Goal: Task Accomplishment & Management: Manage account settings

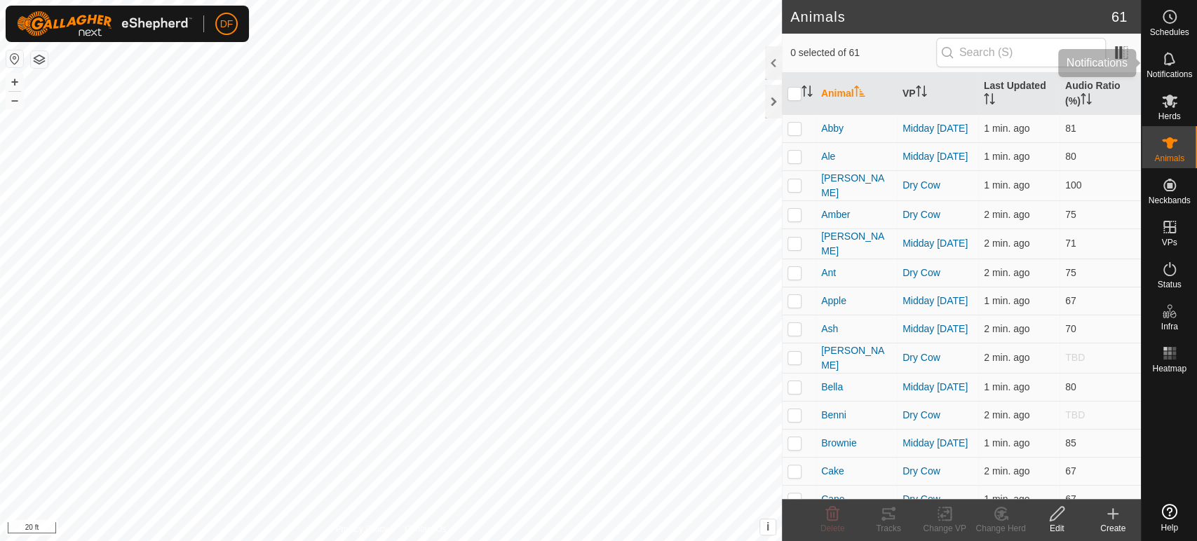
click at [1170, 32] on span "Schedules" at bounding box center [1168, 32] width 39 height 8
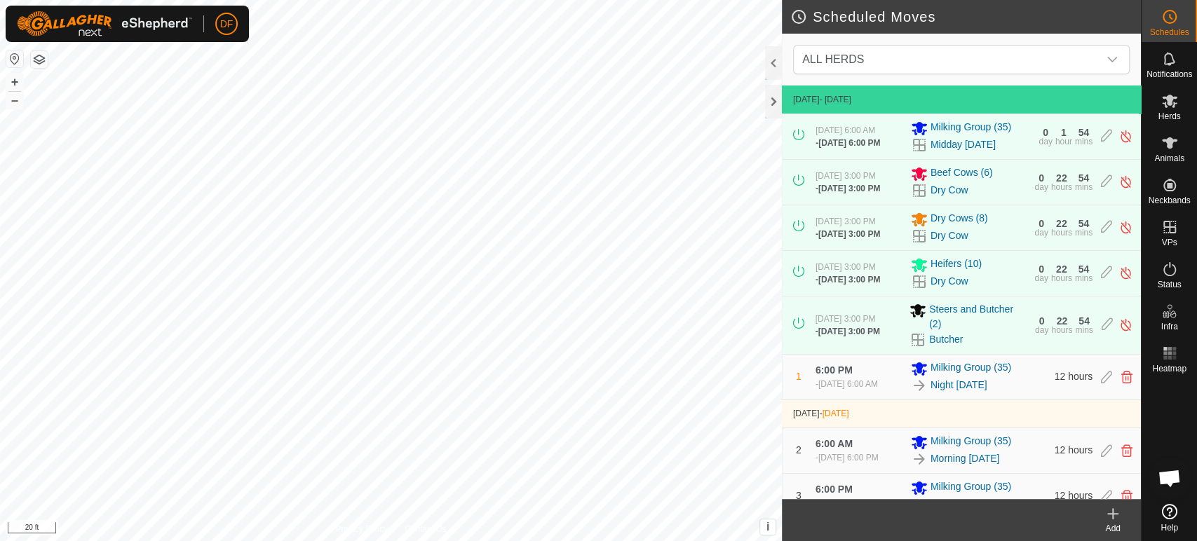
scroll to position [2889, 0]
click at [1127, 186] on img at bounding box center [1125, 182] width 13 height 15
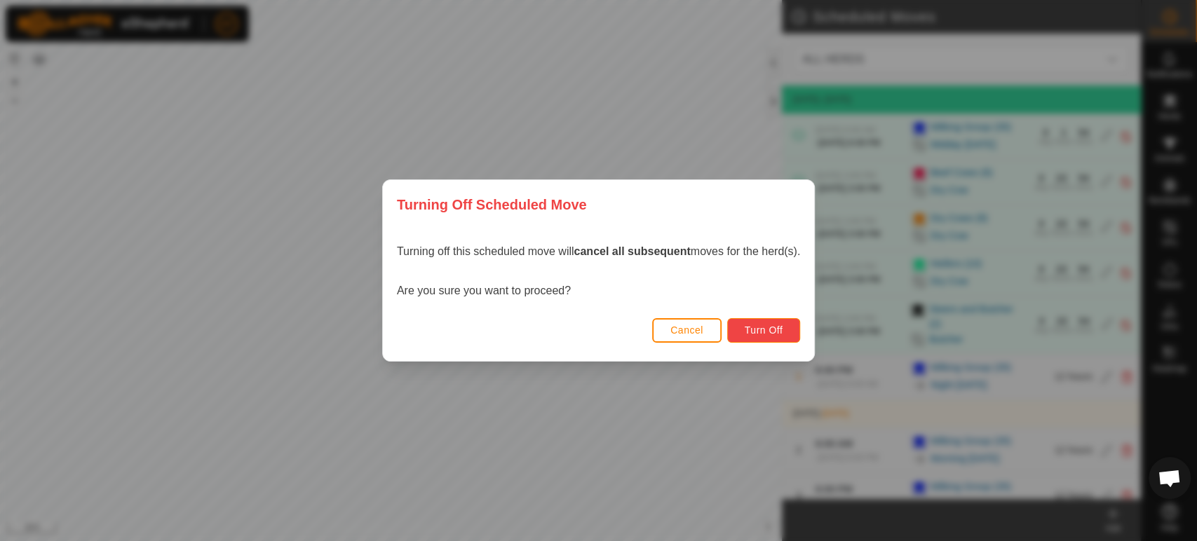
click at [781, 331] on span "Turn Off" at bounding box center [764, 330] width 39 height 11
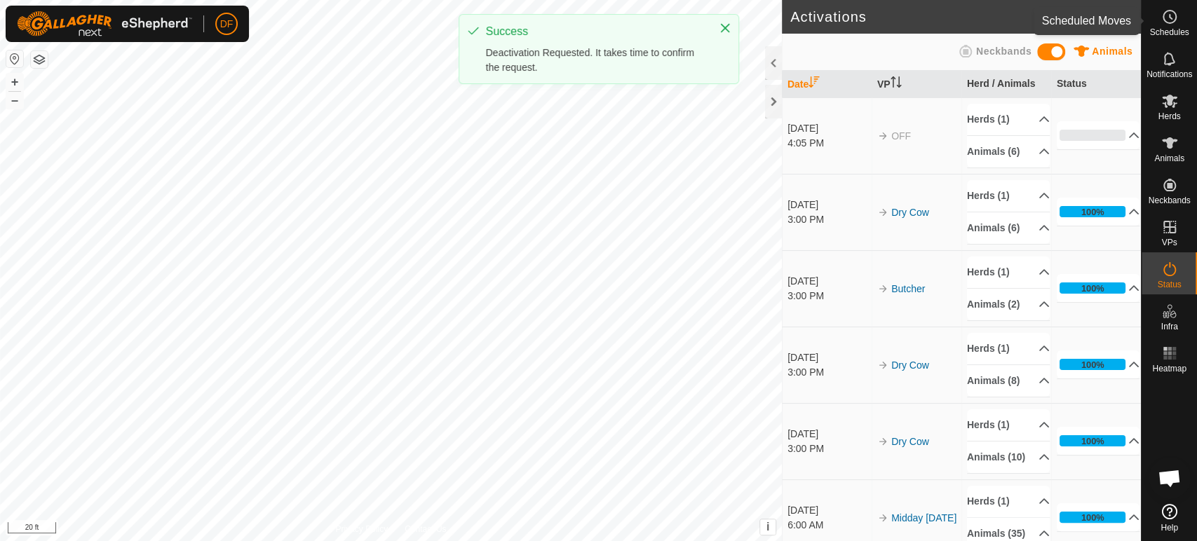
click at [1182, 22] on div "Schedules" at bounding box center [1168, 21] width 55 height 42
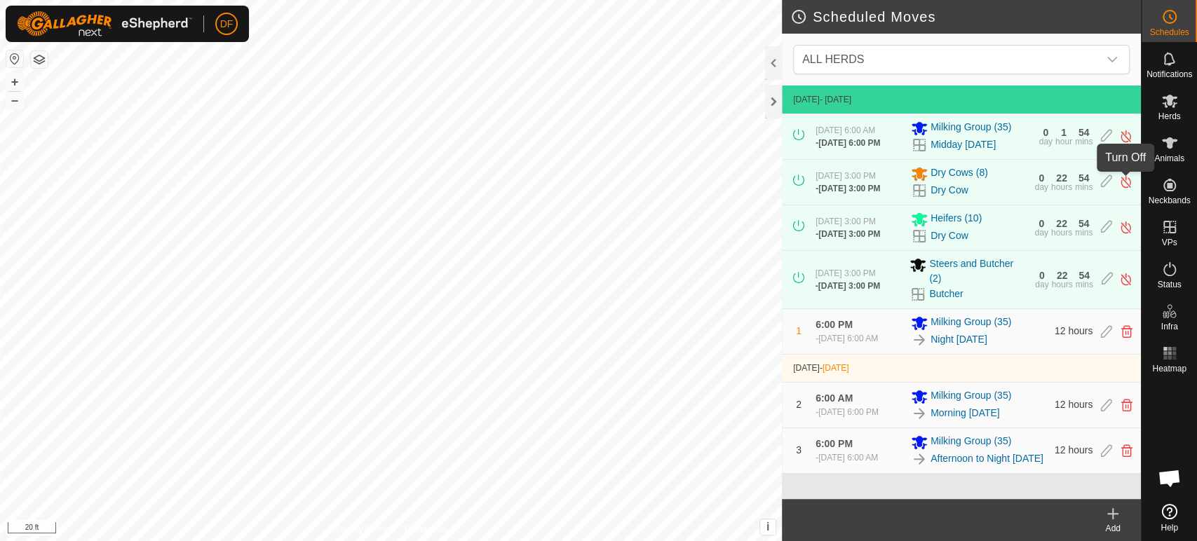
click at [1125, 184] on img at bounding box center [1125, 182] width 13 height 15
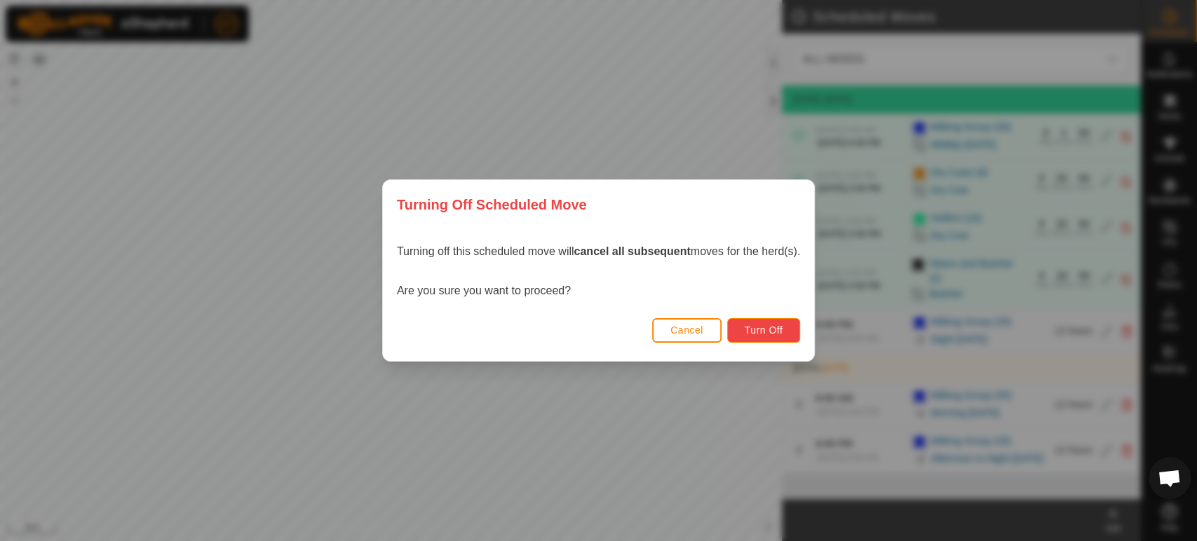
click at [766, 336] on span "Turn Off" at bounding box center [764, 330] width 39 height 11
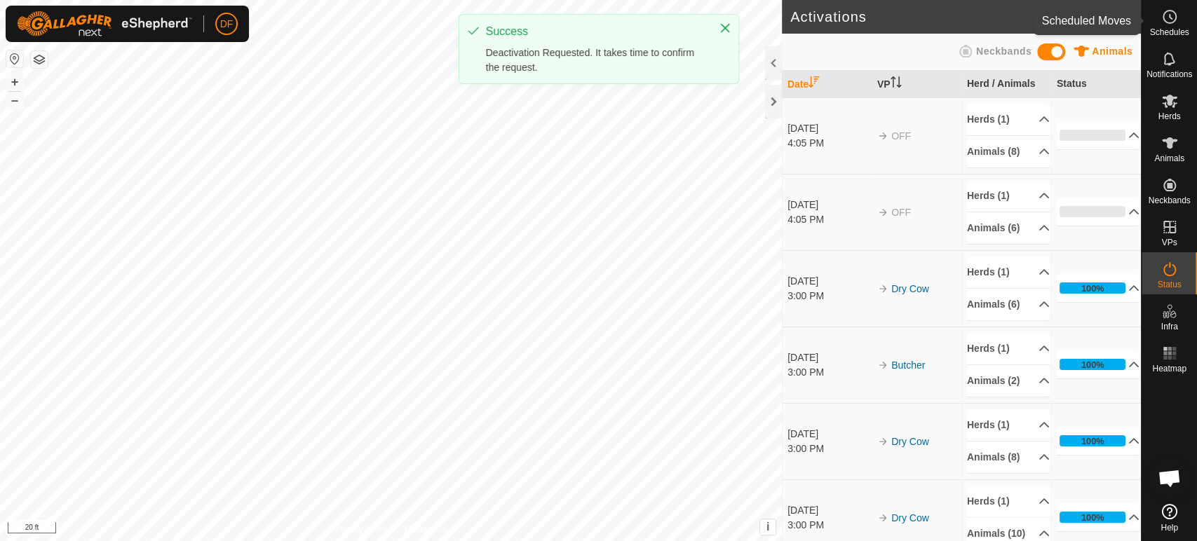
click at [1170, 12] on icon at bounding box center [1169, 16] width 17 height 17
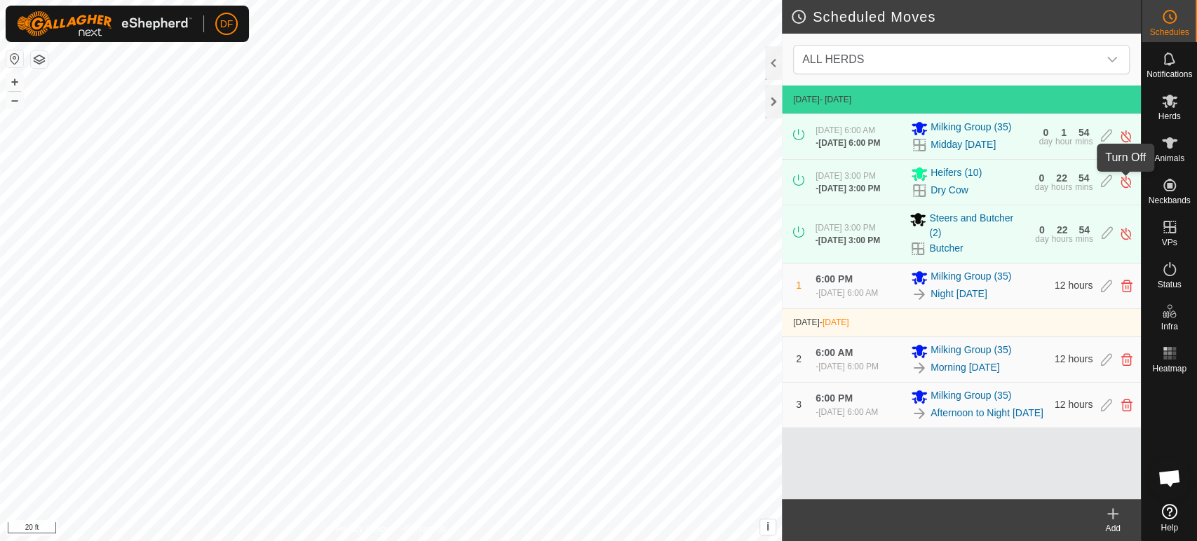
click at [1124, 181] on img at bounding box center [1125, 182] width 13 height 15
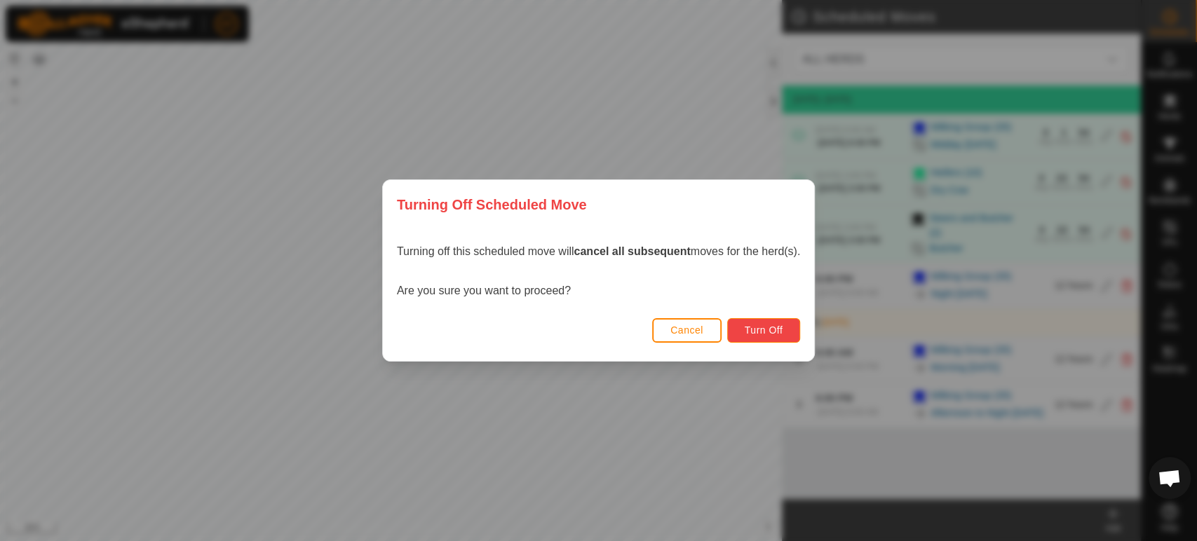
click at [757, 335] on span "Turn Off" at bounding box center [764, 330] width 39 height 11
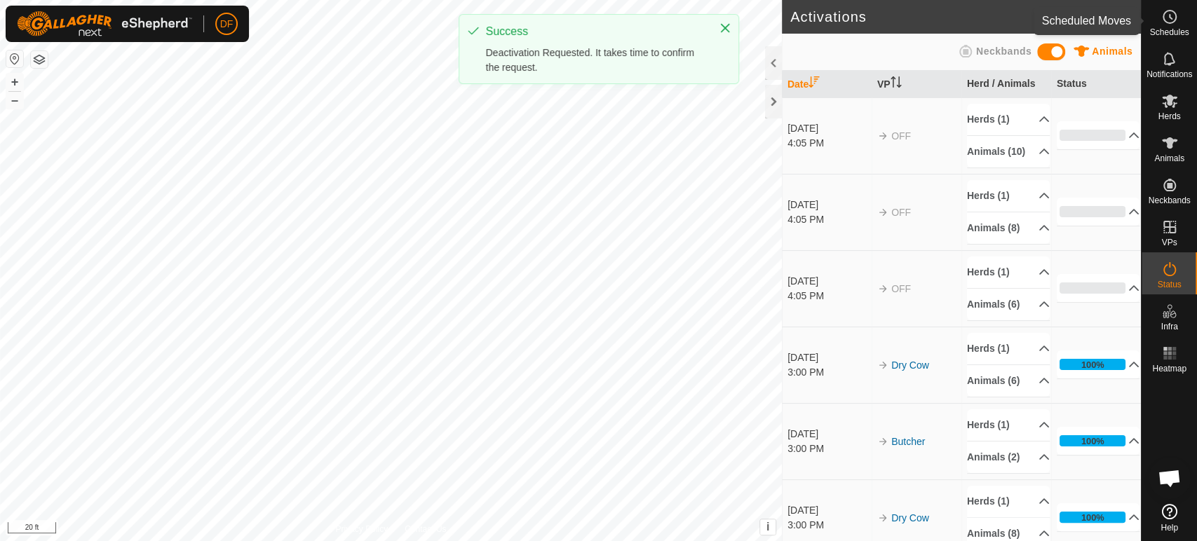
click at [1171, 31] on span "Schedules" at bounding box center [1168, 32] width 39 height 8
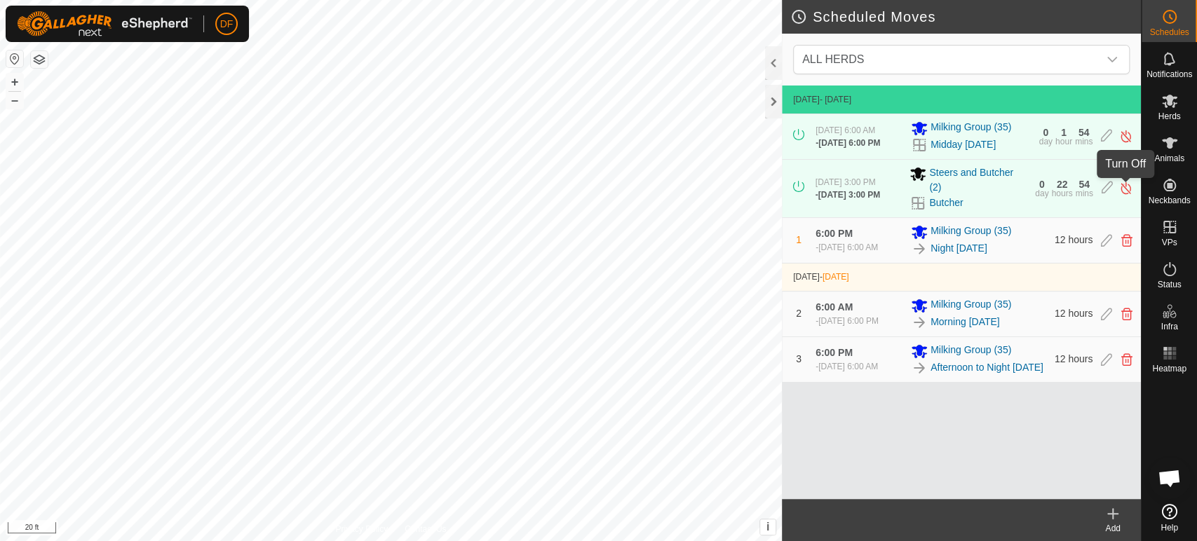
click at [1125, 189] on img at bounding box center [1125, 188] width 13 height 15
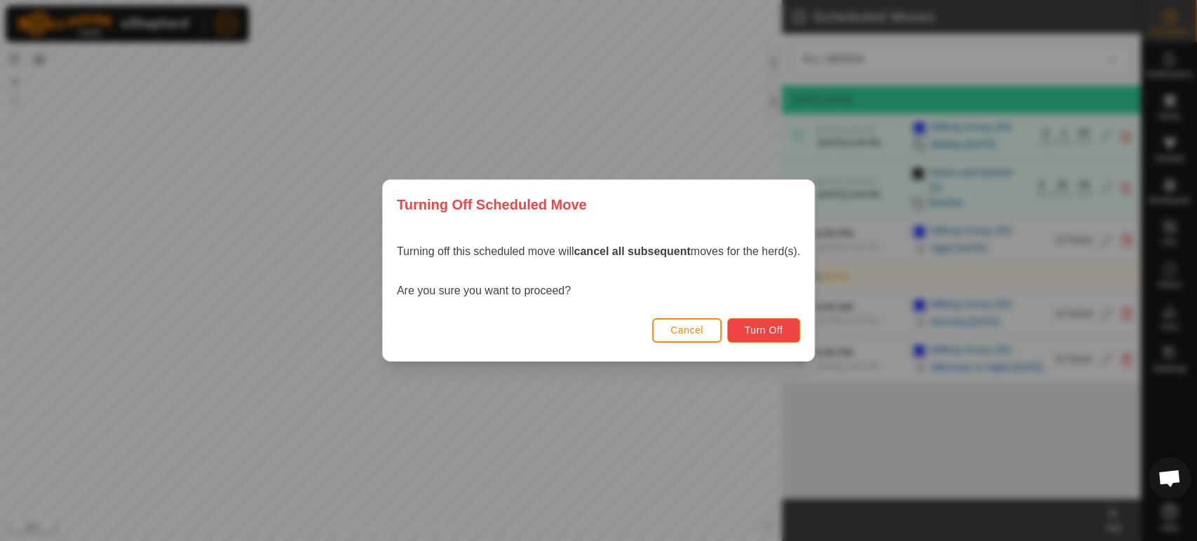
click at [759, 335] on span "Turn Off" at bounding box center [764, 330] width 39 height 11
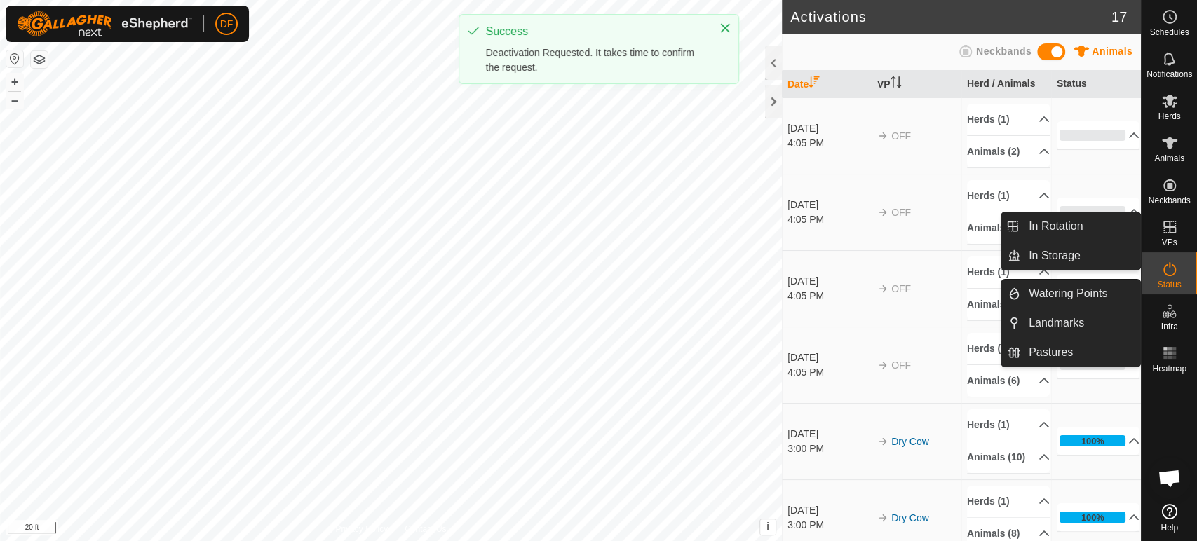
click at [1169, 247] on div "VPs" at bounding box center [1168, 231] width 55 height 42
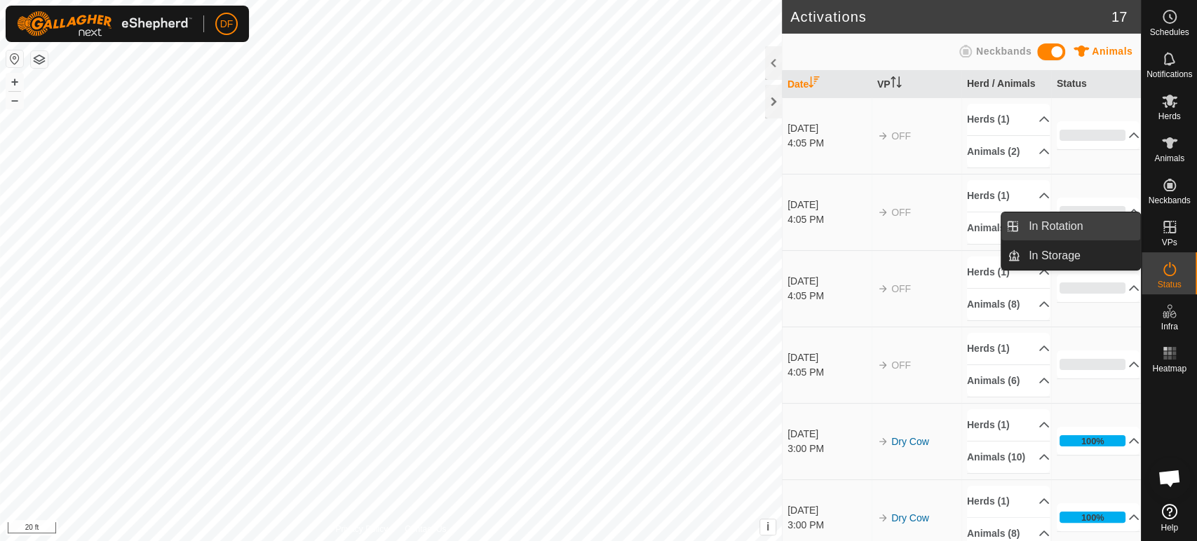
click at [1077, 226] on link "In Rotation" at bounding box center [1080, 226] width 120 height 28
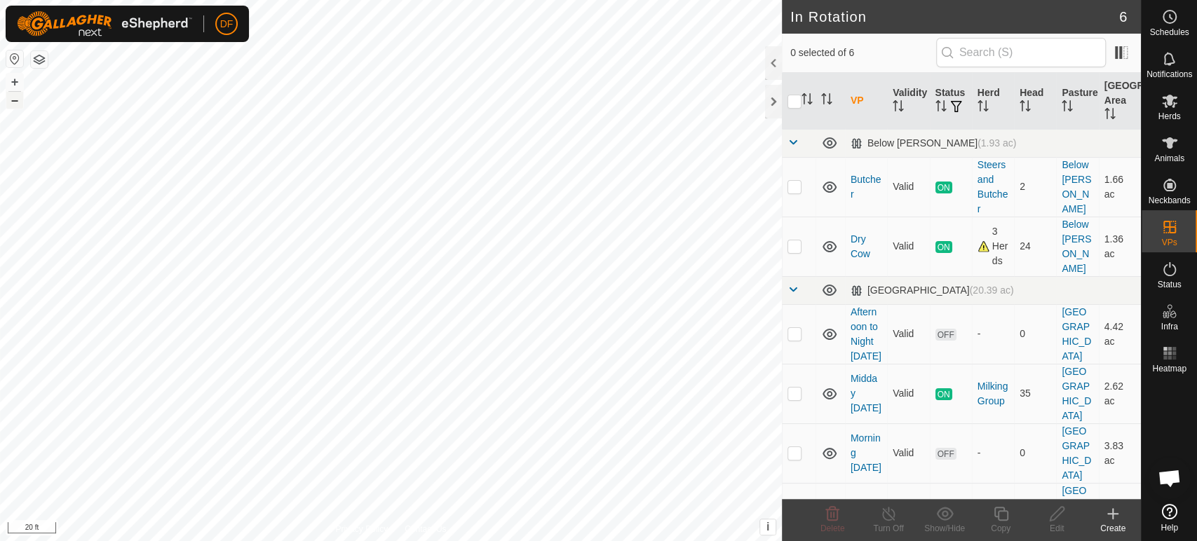
click at [10, 103] on button "–" at bounding box center [14, 100] width 17 height 17
click at [13, 85] on button "+" at bounding box center [14, 82] width 17 height 17
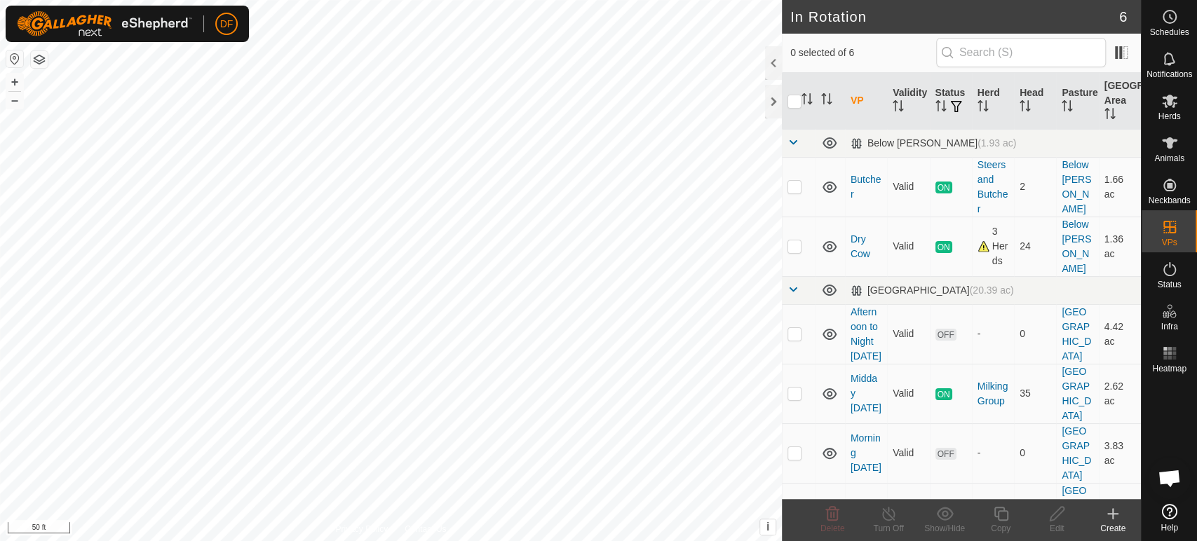
click at [1123, 515] on create-svg-icon at bounding box center [1113, 514] width 56 height 17
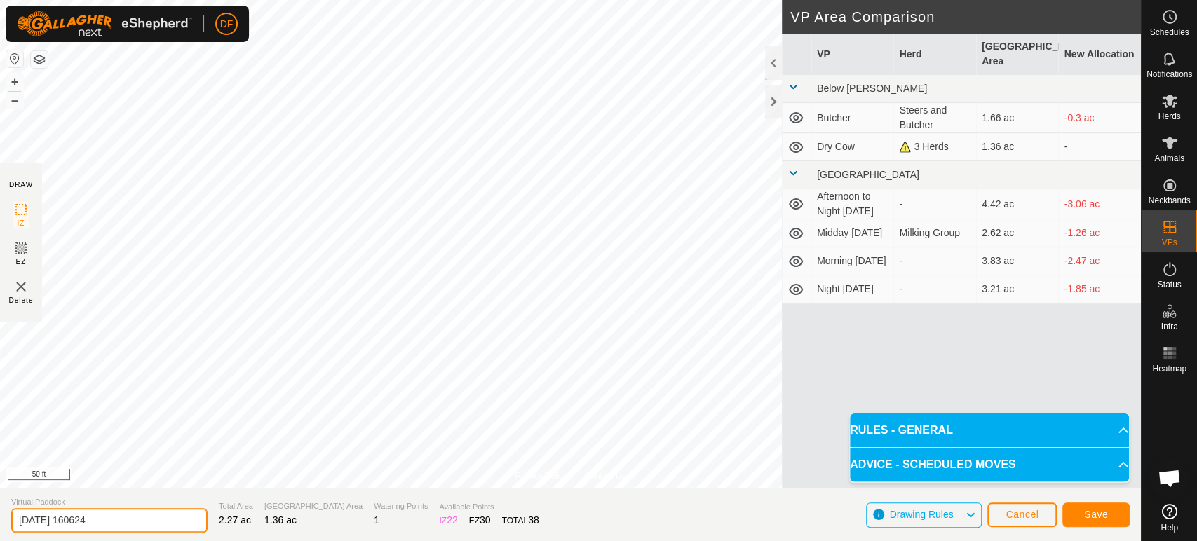
drag, startPoint x: 116, startPoint y: 520, endPoint x: 0, endPoint y: 515, distance: 116.5
click at [0, 515] on section "Virtual Paddock 2025-09-08 160624 Total Area 2.27 ac Grazing Area 1.36 ac Water…" at bounding box center [570, 514] width 1141 height 53
type input "Dry Cow Corrected"
click at [1110, 514] on button "Save" at bounding box center [1095, 515] width 67 height 25
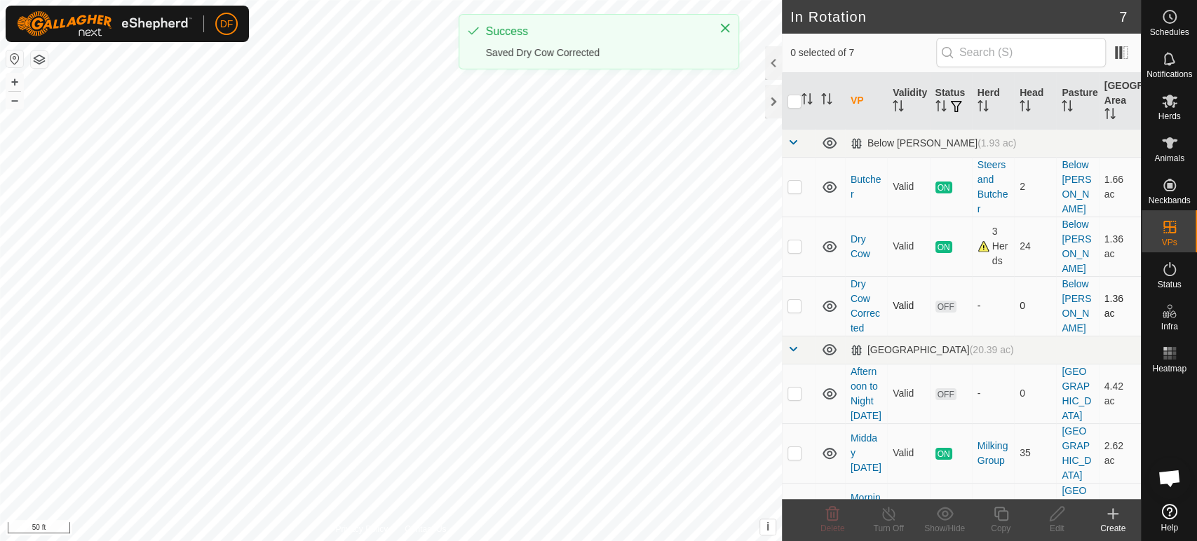
click at [792, 300] on p-checkbox at bounding box center [794, 305] width 14 height 11
checkbox input "true"
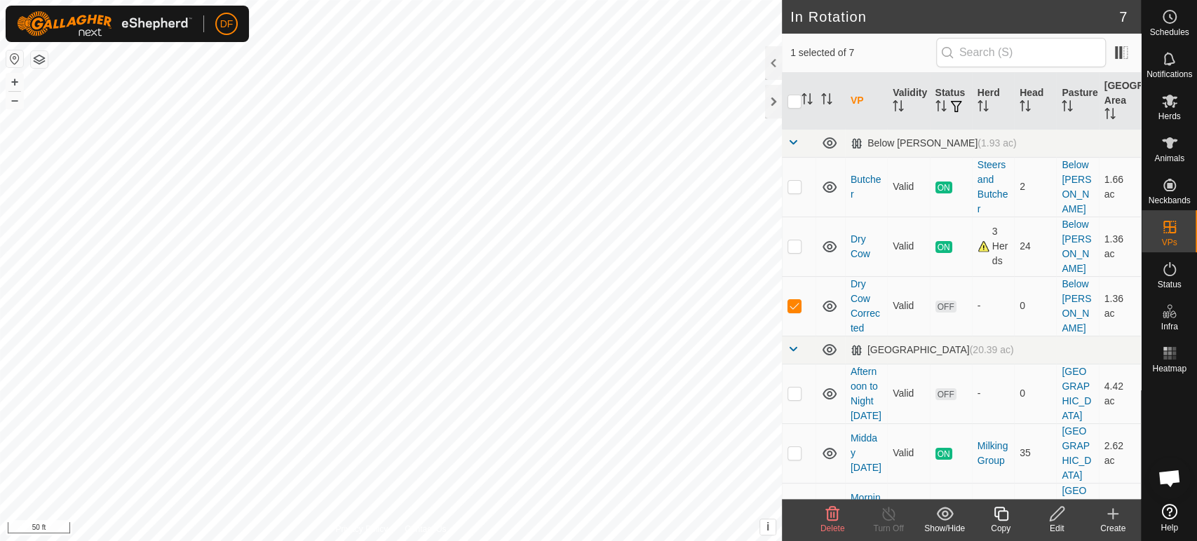
click at [1008, 515] on icon at bounding box center [1001, 514] width 18 height 17
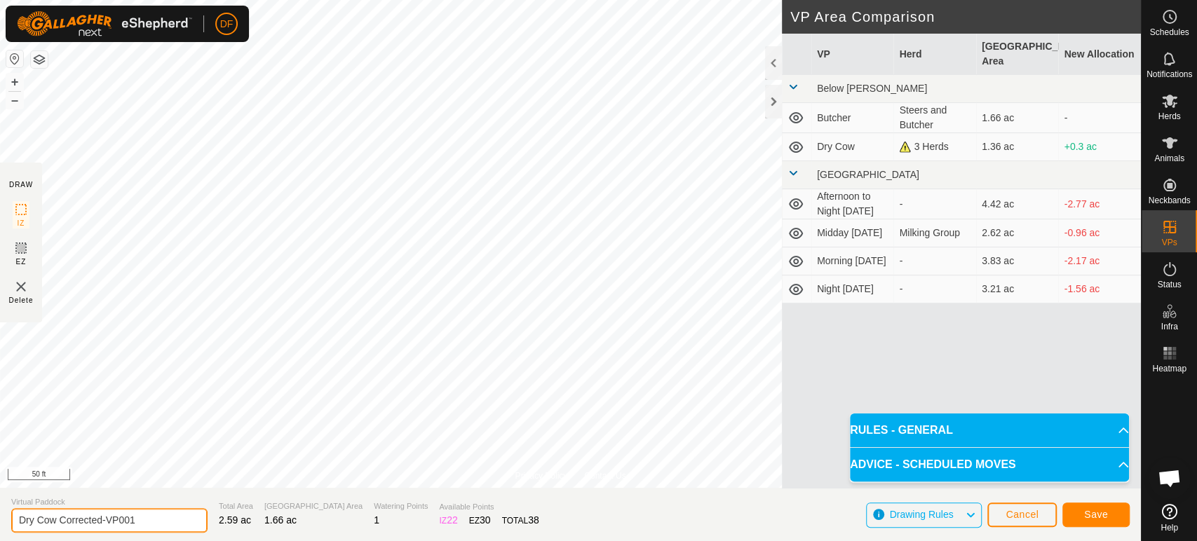
drag, startPoint x: 137, startPoint y: 526, endPoint x: 5, endPoint y: 513, distance: 132.5
click at [5, 513] on section "Virtual Paddock Dry Cow Corrected-VP001 Total Area 2.59 ac Grazing Area 1.66 ac…" at bounding box center [570, 514] width 1141 height 53
type input "S"
type input "Butcher Corrected"
click at [1085, 521] on button "Save" at bounding box center [1095, 515] width 67 height 25
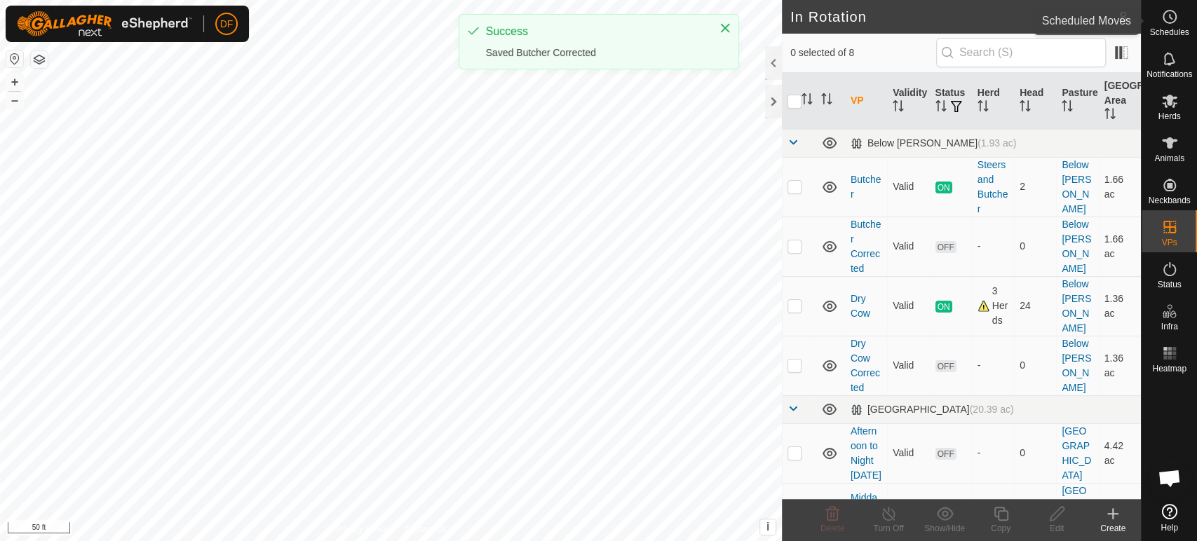
click at [1172, 21] on icon at bounding box center [1169, 16] width 17 height 17
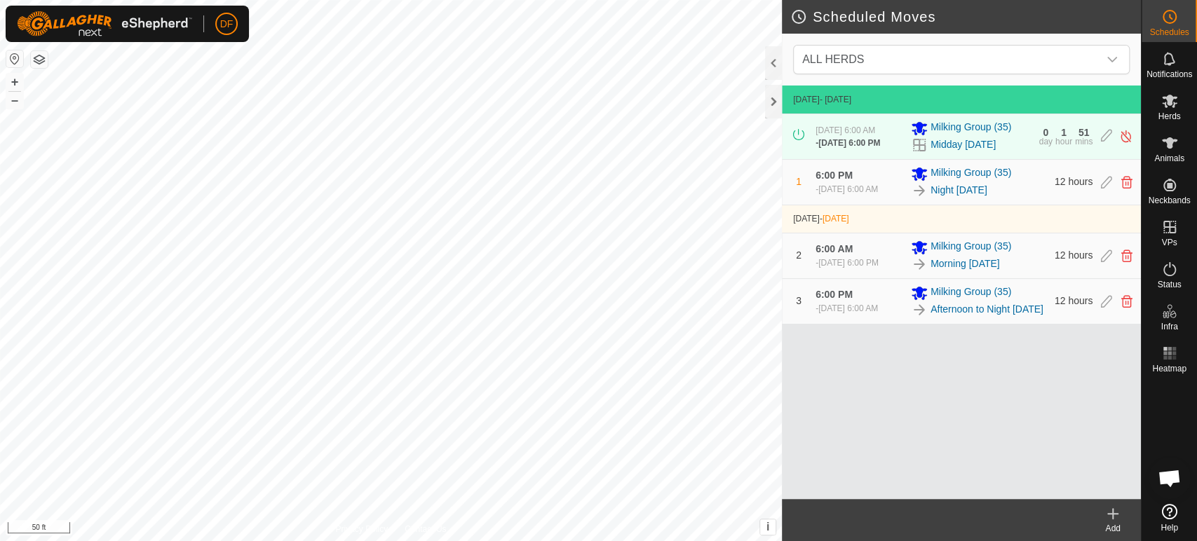
click at [1116, 527] on div "Add" at bounding box center [1113, 528] width 56 height 13
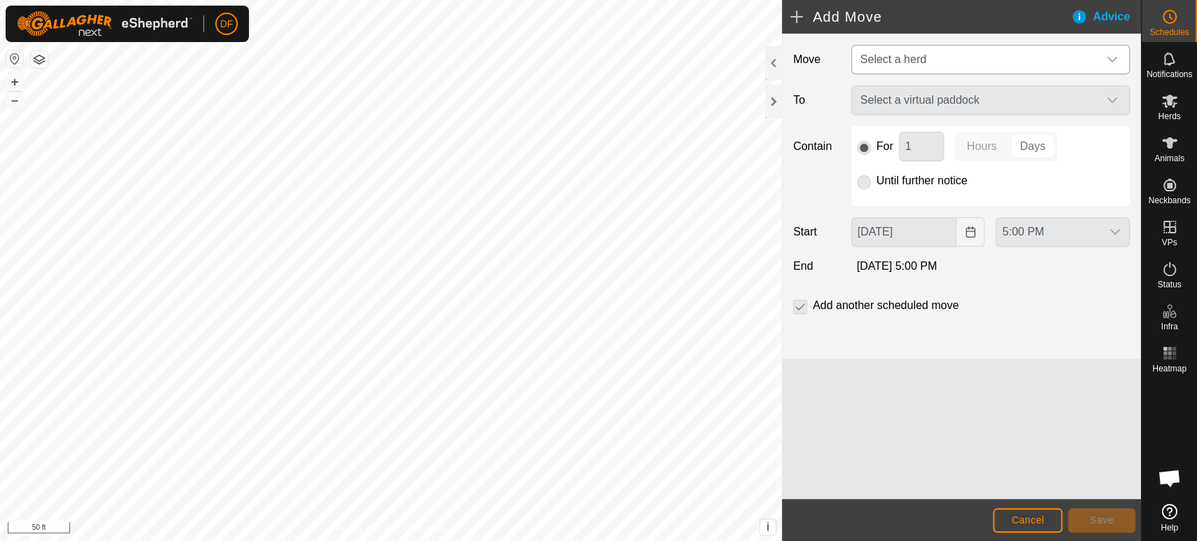
click at [903, 60] on span "Select a herd" at bounding box center [893, 59] width 66 height 12
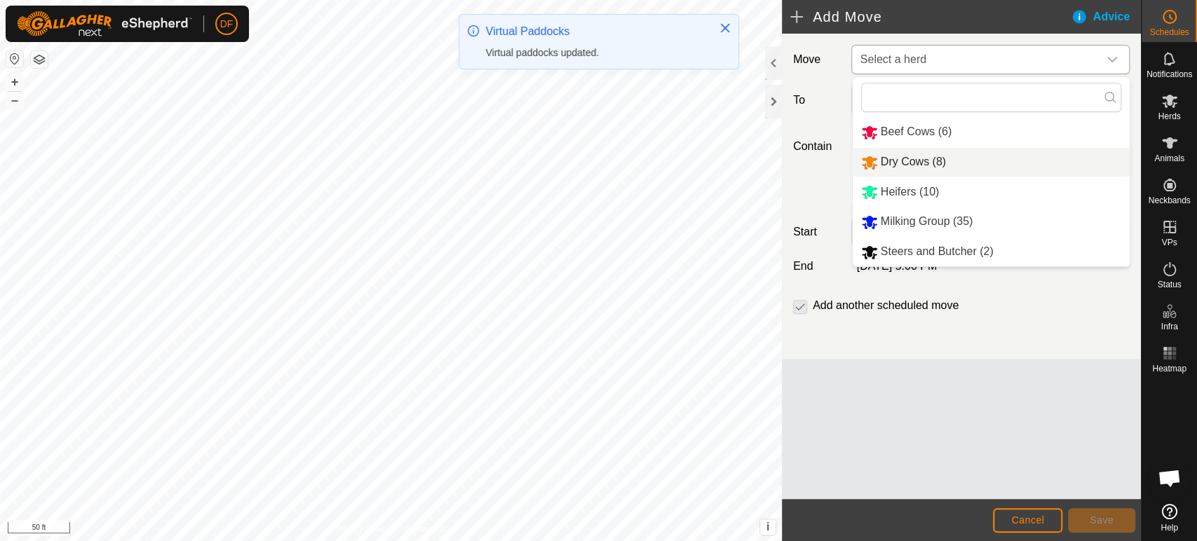
click at [907, 160] on span "Dry Cows (8)" at bounding box center [913, 162] width 65 height 12
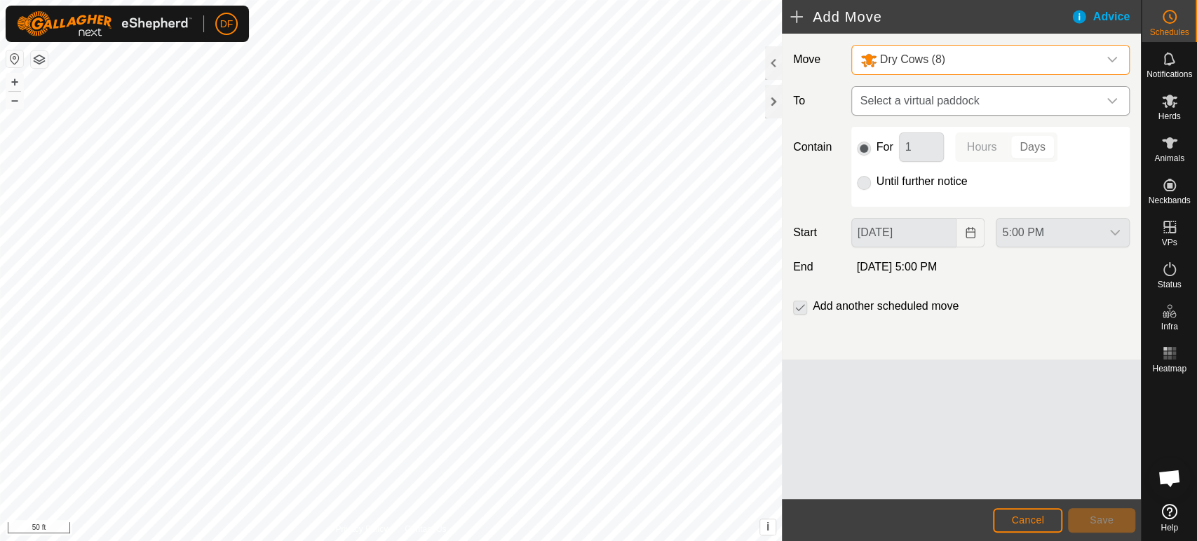
click at [907, 94] on span "Select a virtual paddock" at bounding box center [976, 101] width 243 height 28
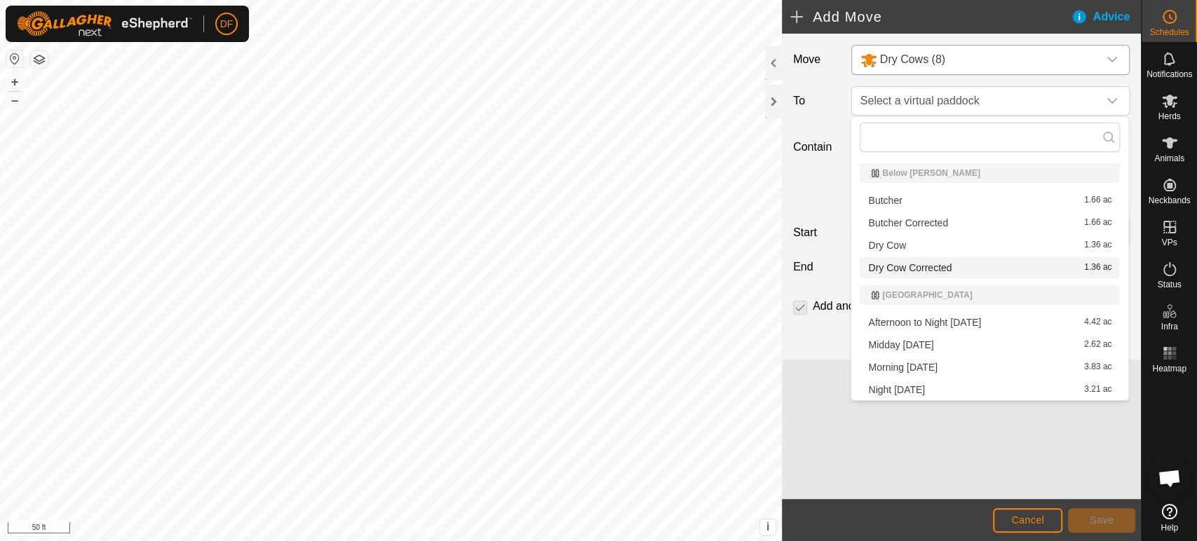
click at [903, 269] on span "Dry Cow Corrected" at bounding box center [909, 268] width 83 height 10
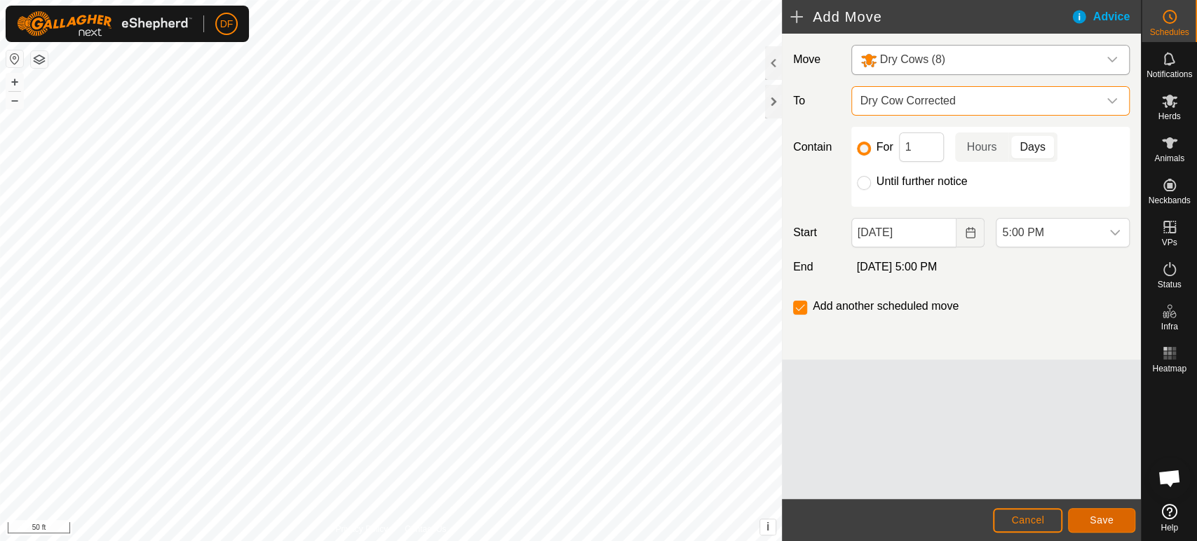
click at [1095, 524] on span "Save" at bounding box center [1102, 520] width 24 height 11
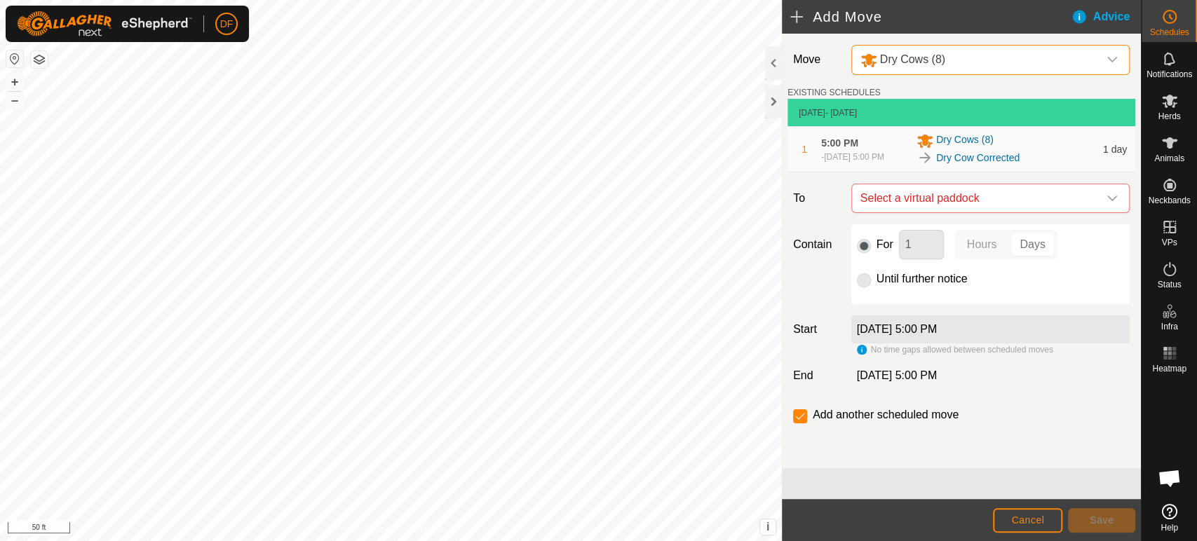
click at [968, 59] on div "Dry Cows (8)" at bounding box center [976, 60] width 232 height 18
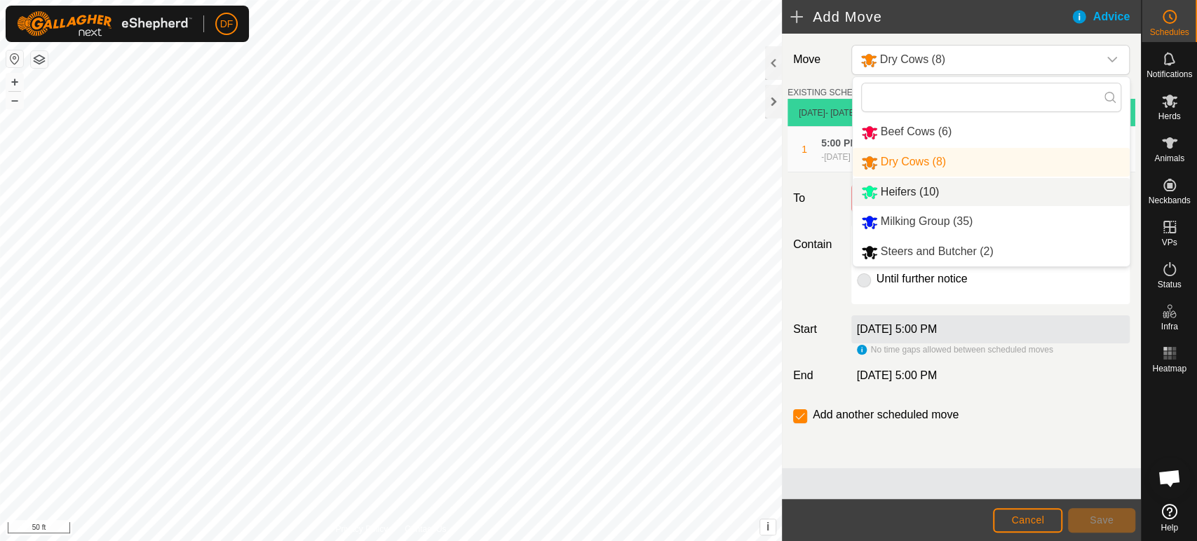
click at [930, 193] on span "Heifers (10)" at bounding box center [910, 192] width 59 height 12
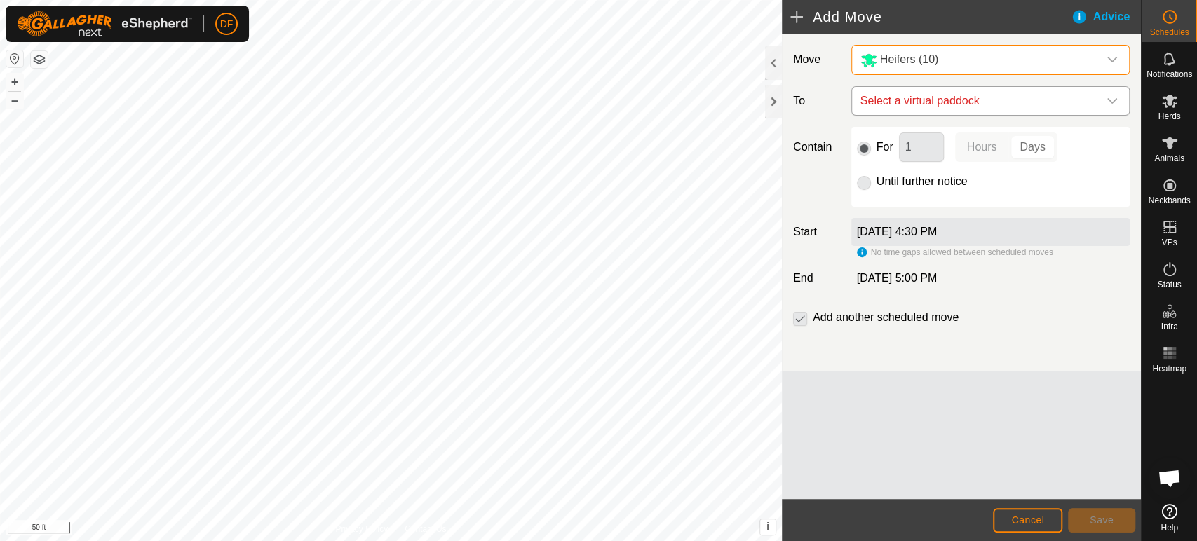
click at [912, 109] on span "Select a virtual paddock" at bounding box center [976, 101] width 243 height 28
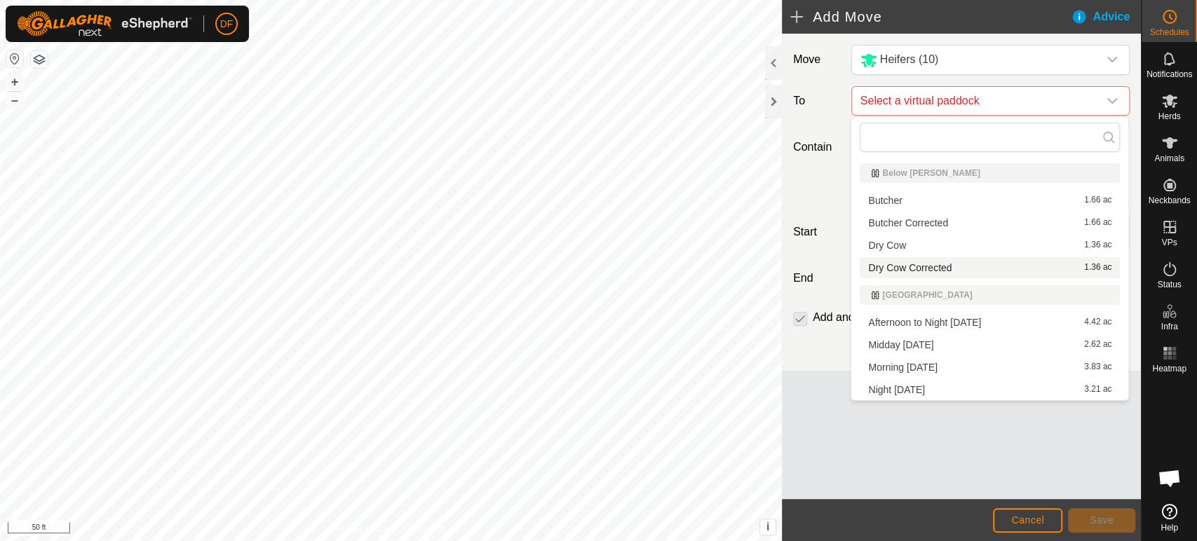
click at [908, 272] on span "Dry Cow Corrected" at bounding box center [909, 268] width 83 height 10
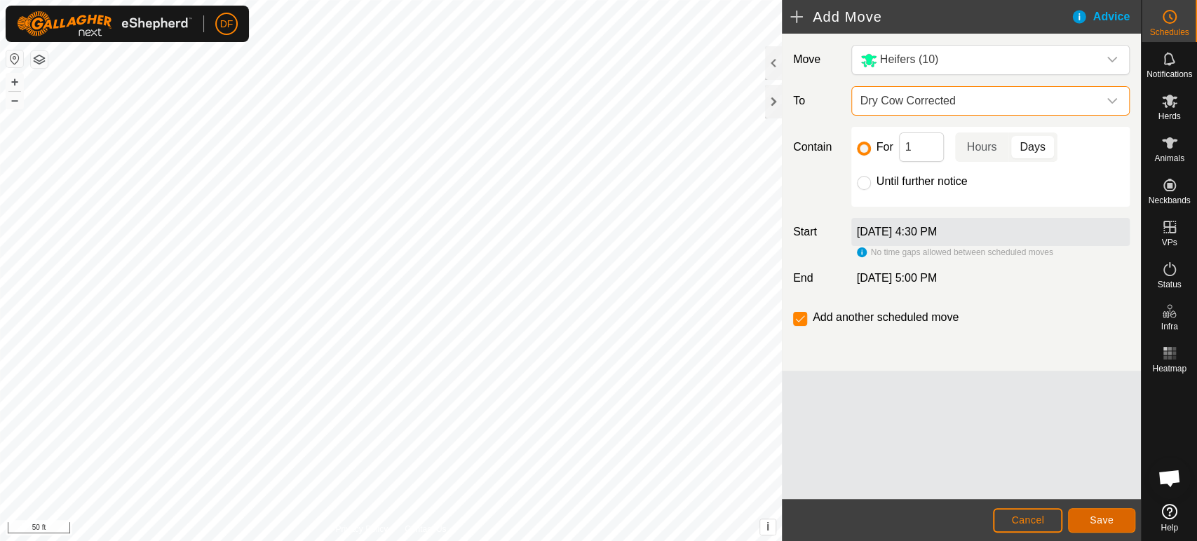
click at [1104, 522] on span "Save" at bounding box center [1102, 520] width 24 height 11
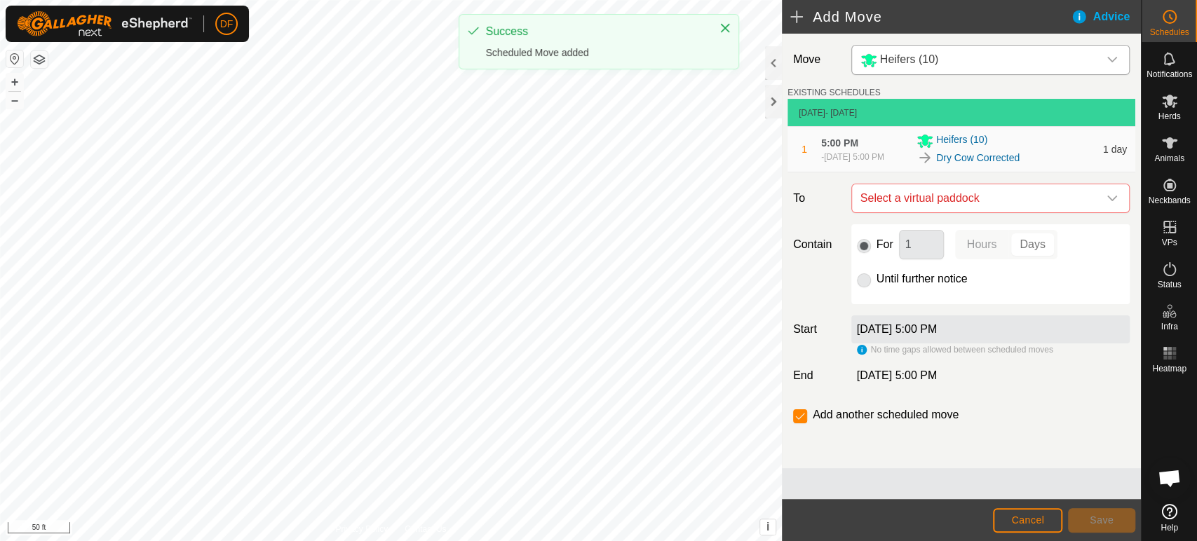
click at [935, 62] on span "Heifers (10)" at bounding box center [909, 59] width 59 height 12
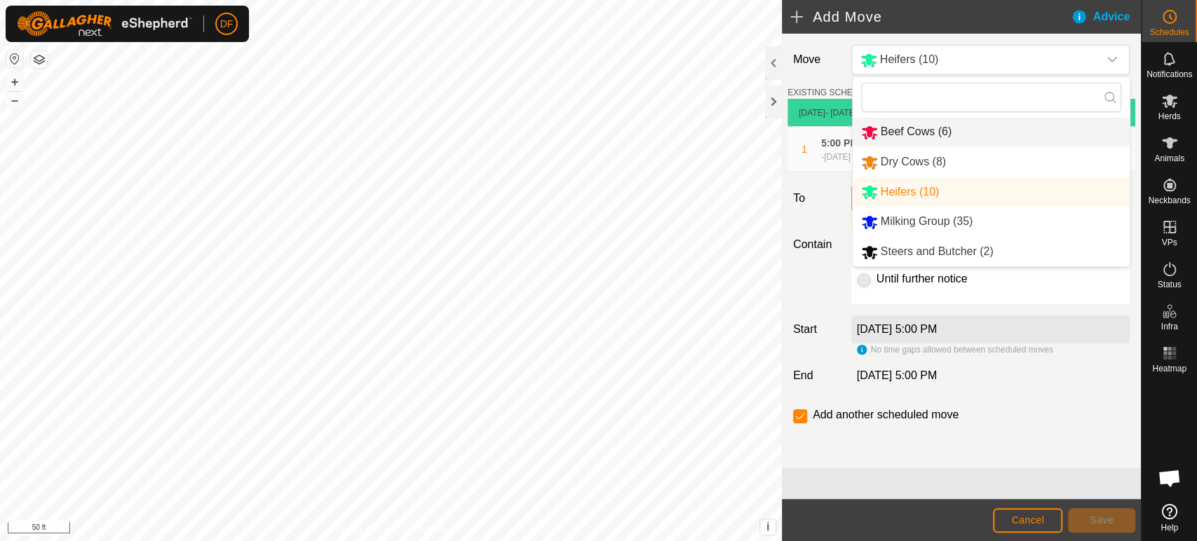
click at [926, 135] on li "Beef Cows (6)" at bounding box center [991, 132] width 277 height 29
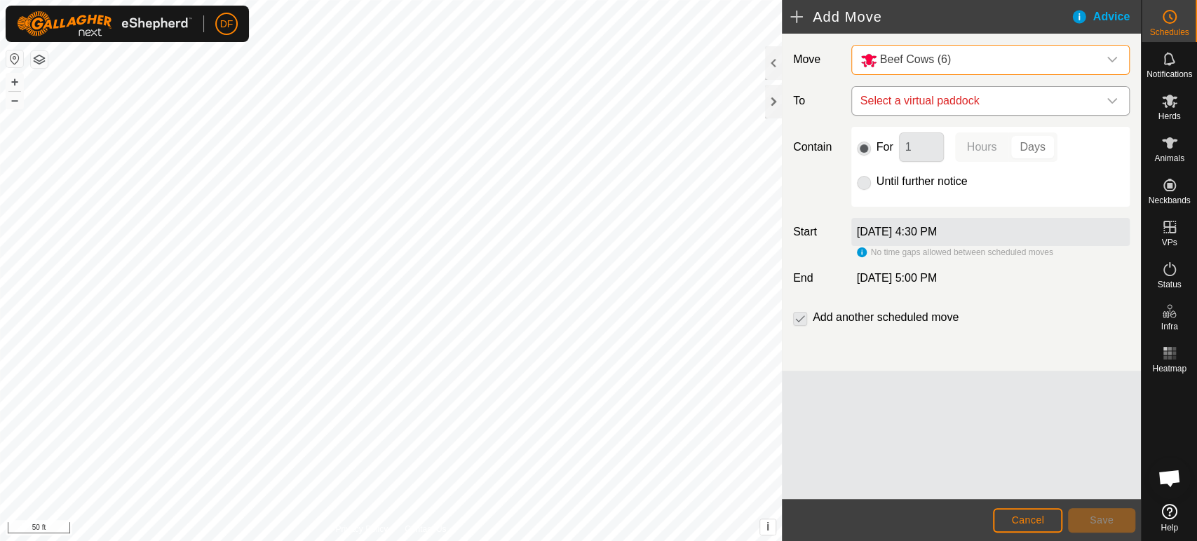
click at [907, 107] on span "Select a virtual paddock" at bounding box center [976, 101] width 243 height 28
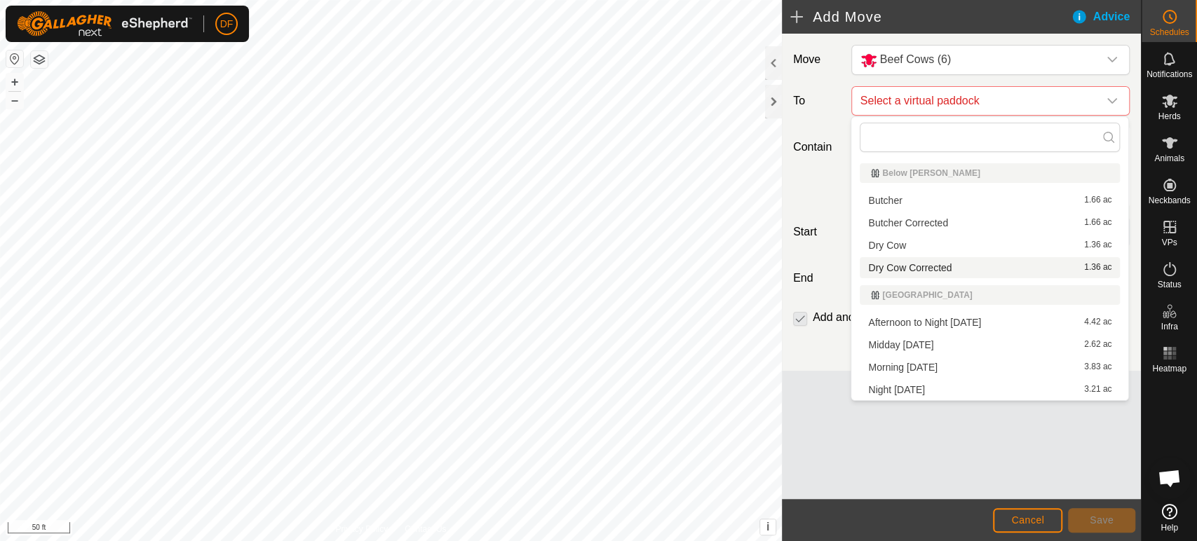
click at [921, 269] on span "Dry Cow Corrected" at bounding box center [909, 268] width 83 height 10
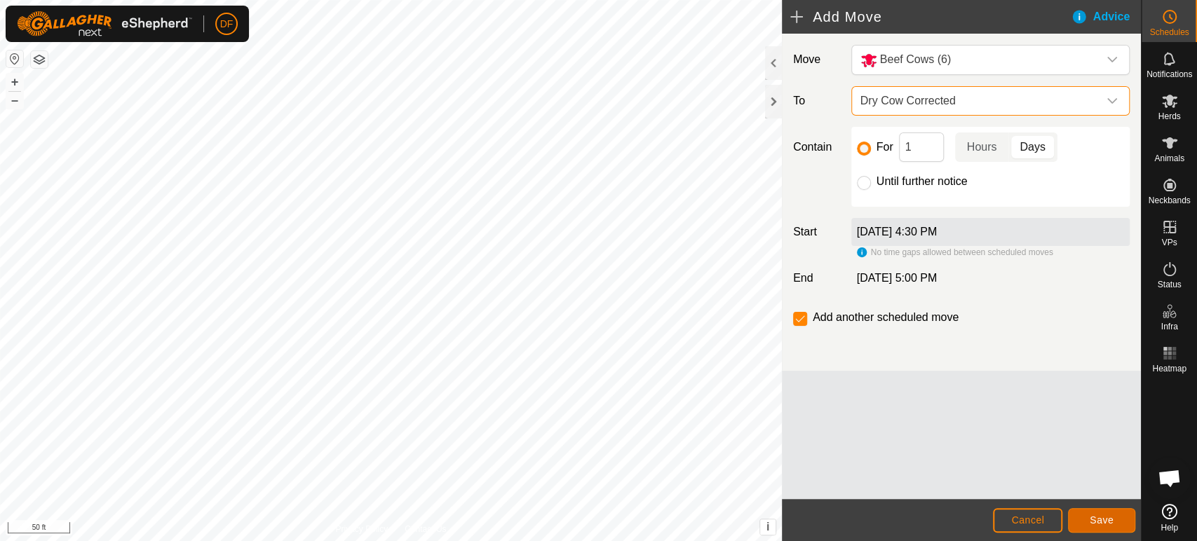
click at [1090, 520] on span "Save" at bounding box center [1102, 520] width 24 height 11
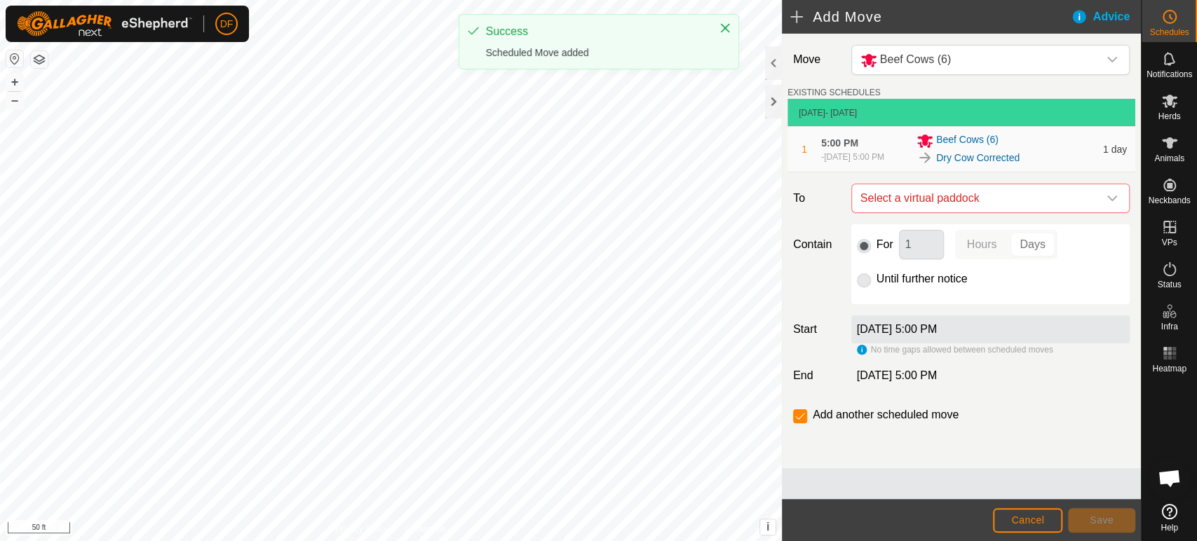
click at [921, 55] on span "Beef Cows (6)" at bounding box center [915, 59] width 71 height 12
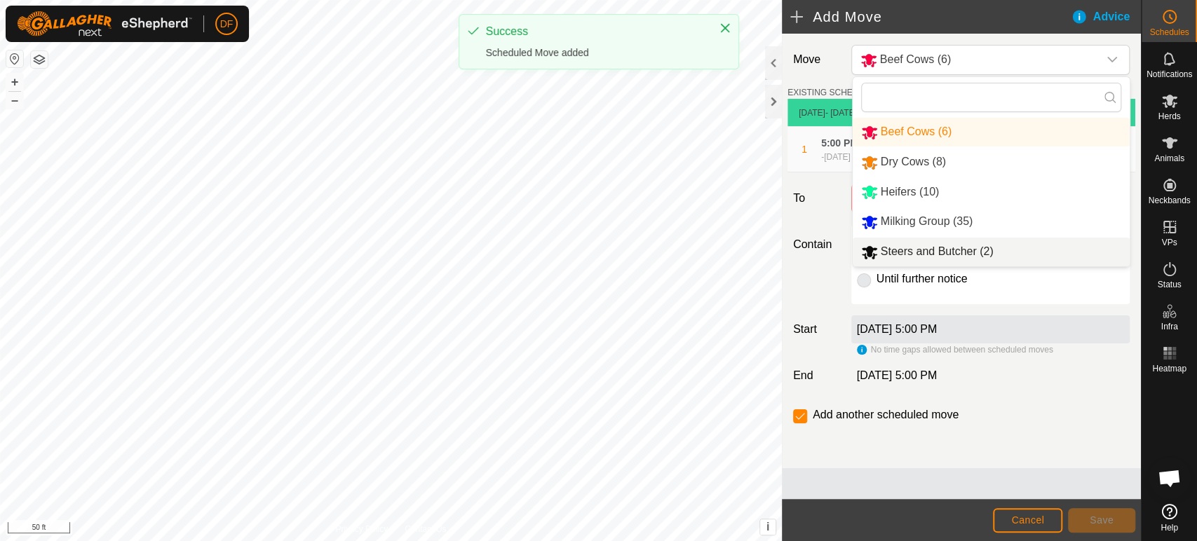
click at [912, 253] on span "Steers and Butcher (2)" at bounding box center [937, 251] width 113 height 12
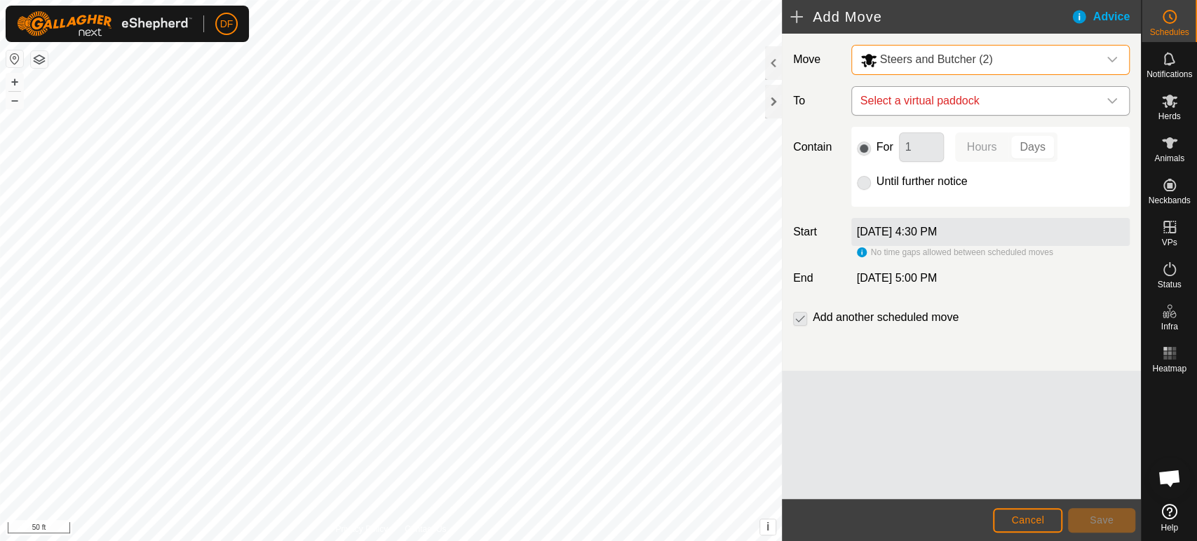
click at [891, 109] on span "Select a virtual paddock" at bounding box center [976, 101] width 243 height 28
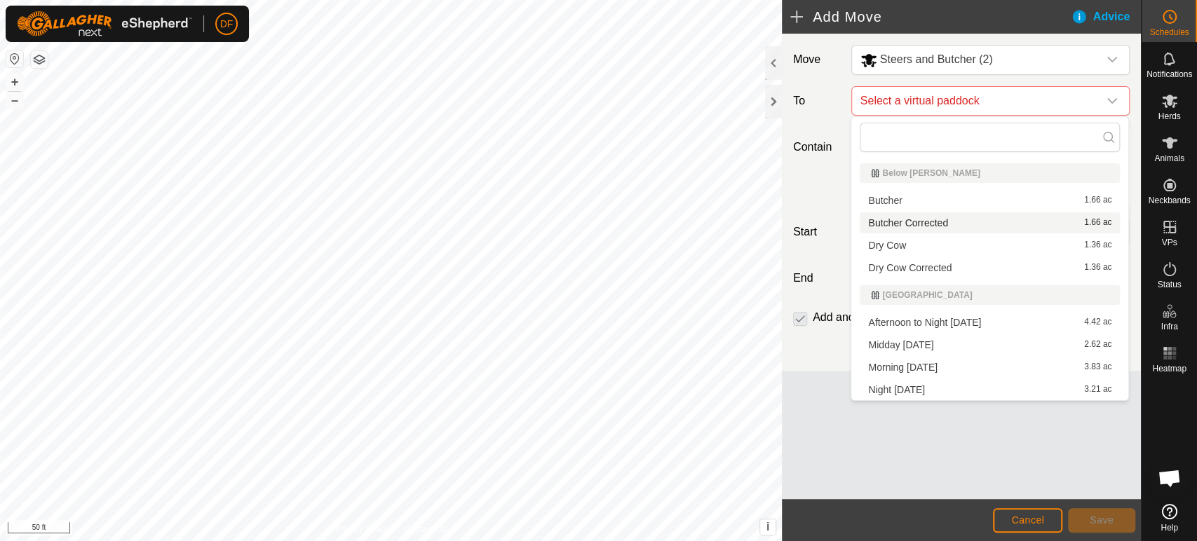
click at [907, 226] on li "Butcher Corrected 1.66 ac" at bounding box center [990, 222] width 260 height 21
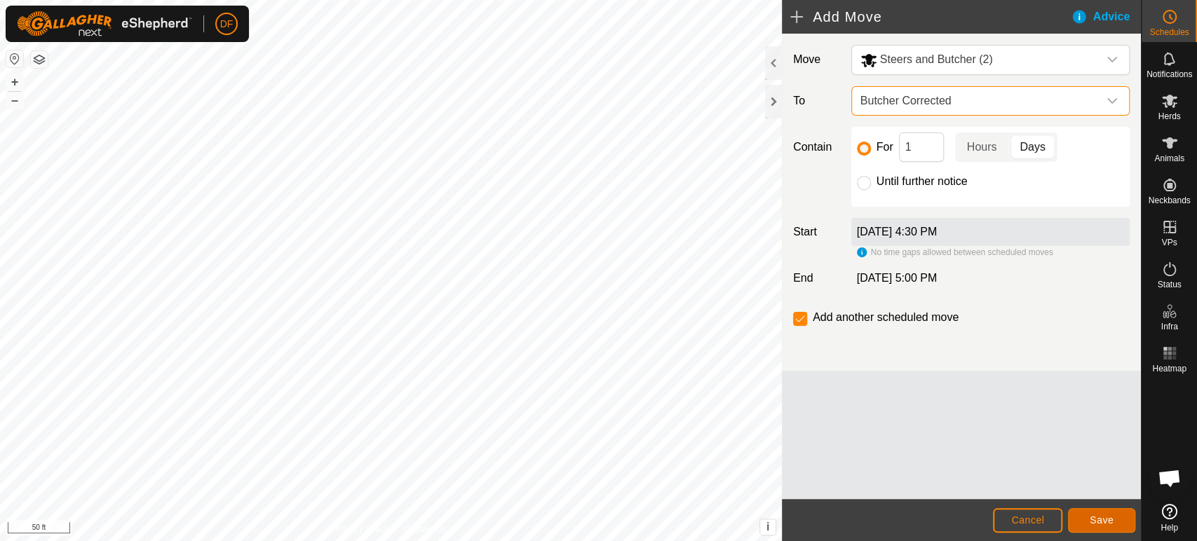
click at [1092, 527] on button "Save" at bounding box center [1101, 520] width 67 height 25
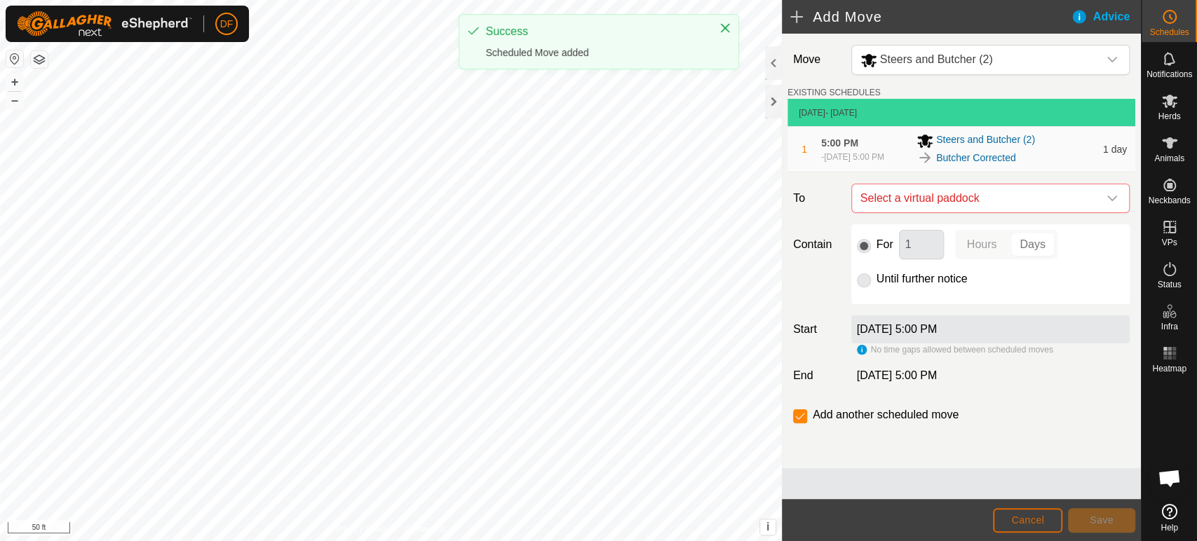
click at [1030, 524] on span "Cancel" at bounding box center [1027, 520] width 33 height 11
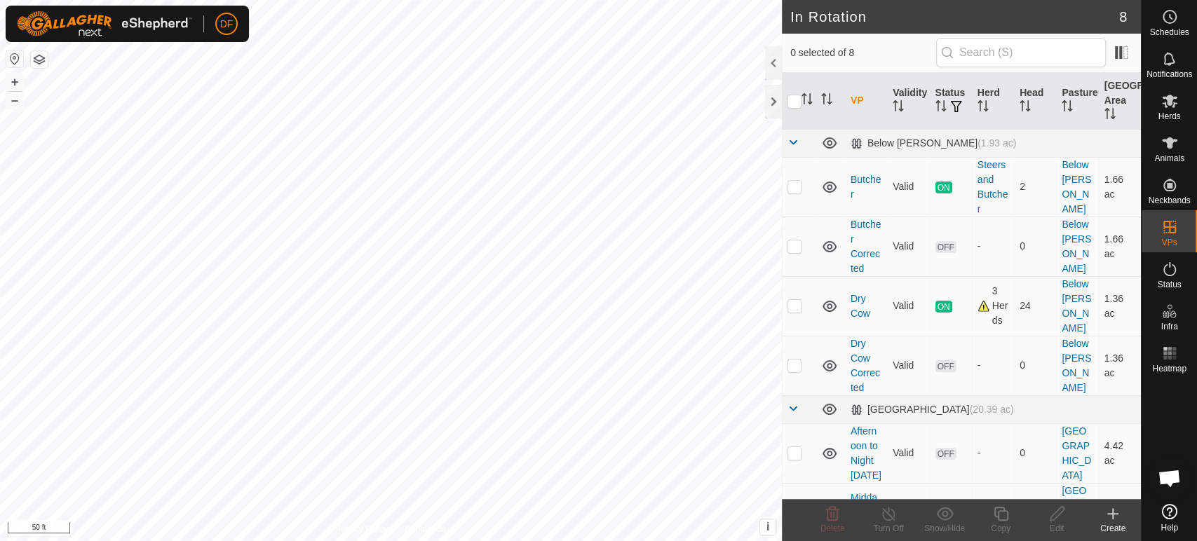
scroll to position [2889, 0]
